Goal: Task Accomplishment & Management: Complete application form

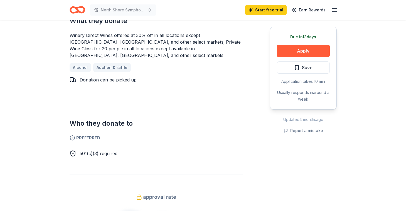
scroll to position [254, 0]
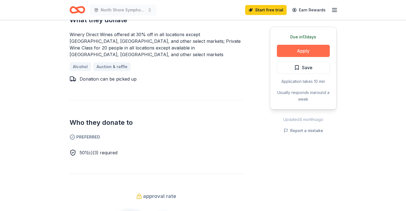
click at [313, 48] on button "Apply" at bounding box center [303, 51] width 53 height 12
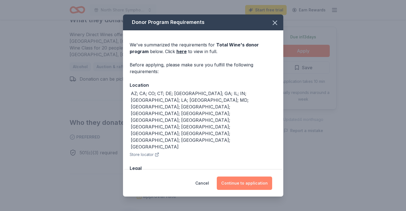
click at [257, 178] on button "Continue to application" at bounding box center [244, 183] width 55 height 13
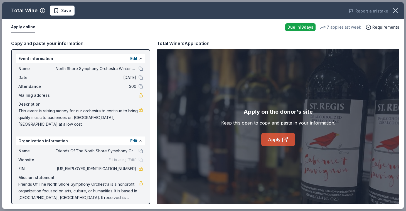
click at [278, 139] on link "Apply" at bounding box center [279, 139] width 34 height 13
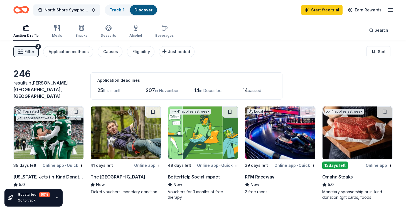
click at [30, 48] on span "Filter" at bounding box center [30, 51] width 10 height 7
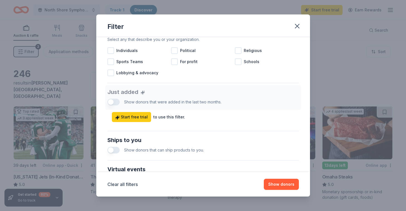
scroll to position [172, 0]
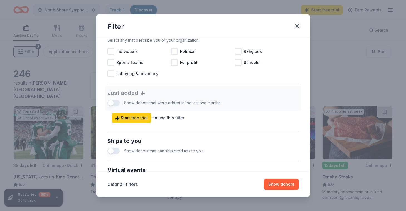
click at [108, 150] on button "button" at bounding box center [114, 151] width 12 height 7
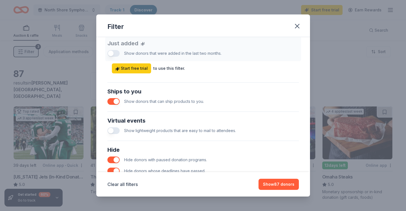
scroll to position [224, 0]
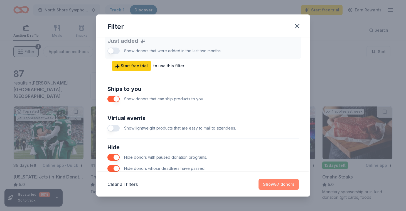
click at [282, 185] on button "Show 87 donors" at bounding box center [279, 184] width 40 height 11
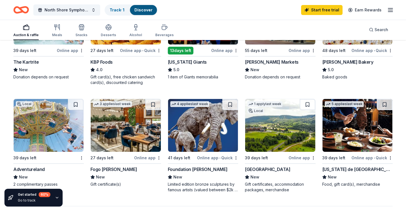
scroll to position [314, 0]
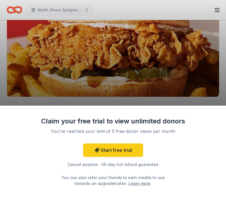
scroll to position [96, 0]
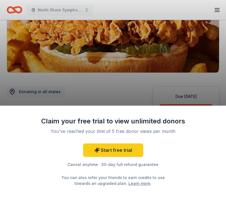
click at [139, 69] on div "Claim your free trial to view unlimited donors You've reached your limit of 5 f…" at bounding box center [113, 105] width 226 height 211
click at [142, 94] on div "Claim your free trial to view unlimited donors You've reached your limit of 5 f…" at bounding box center [113, 105] width 226 height 211
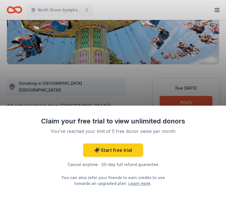
scroll to position [106, 0]
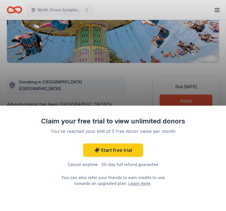
click at [141, 82] on div "Claim your free trial to view unlimited donors You've reached your limit of 5 f…" at bounding box center [113, 105] width 226 height 211
click at [136, 69] on div "Claim your free trial to view unlimited donors You've reached your limit of 5 f…" at bounding box center [113, 105] width 226 height 211
click at [184, 101] on div "Claim your free trial to view unlimited donors You've reached your limit of 5 f…" at bounding box center [113, 105] width 226 height 211
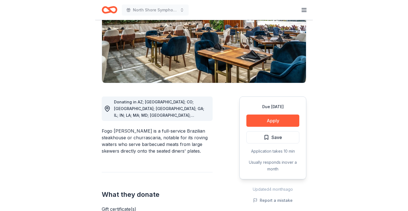
scroll to position [87, 0]
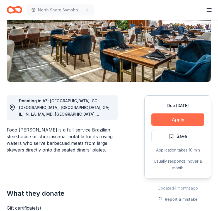
click at [181, 121] on button "Apply" at bounding box center [177, 120] width 53 height 12
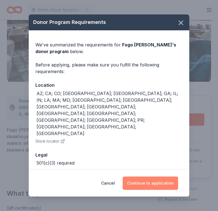
click at [162, 180] on button "Continue to application" at bounding box center [150, 183] width 55 height 13
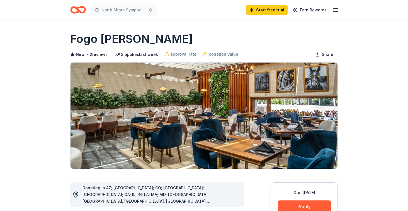
scroll to position [87, 0]
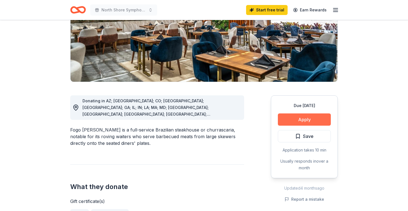
click at [310, 117] on button "Apply" at bounding box center [304, 120] width 53 height 12
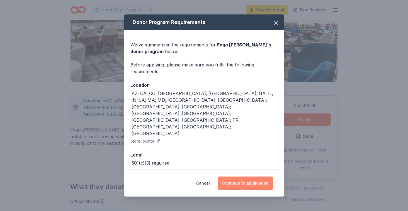
click at [247, 179] on button "Continue to application" at bounding box center [245, 183] width 55 height 13
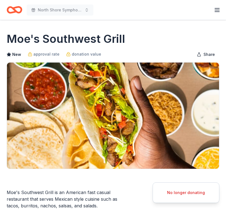
scroll to position [67, 0]
